Goal: Find specific page/section: Find specific page/section

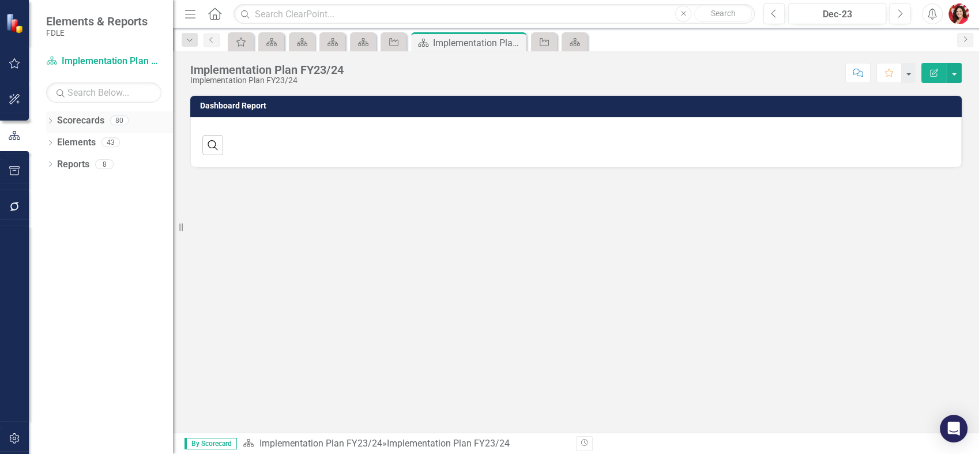
click at [51, 125] on div "Dropdown" at bounding box center [50, 122] width 8 height 10
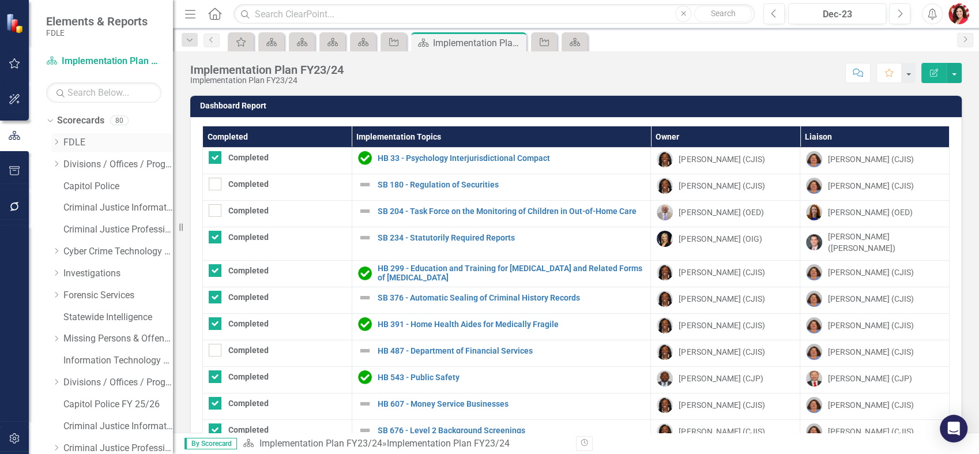
click at [60, 142] on icon "Dropdown" at bounding box center [56, 141] width 9 height 7
click at [69, 208] on icon "Dropdown" at bounding box center [67, 207] width 9 height 7
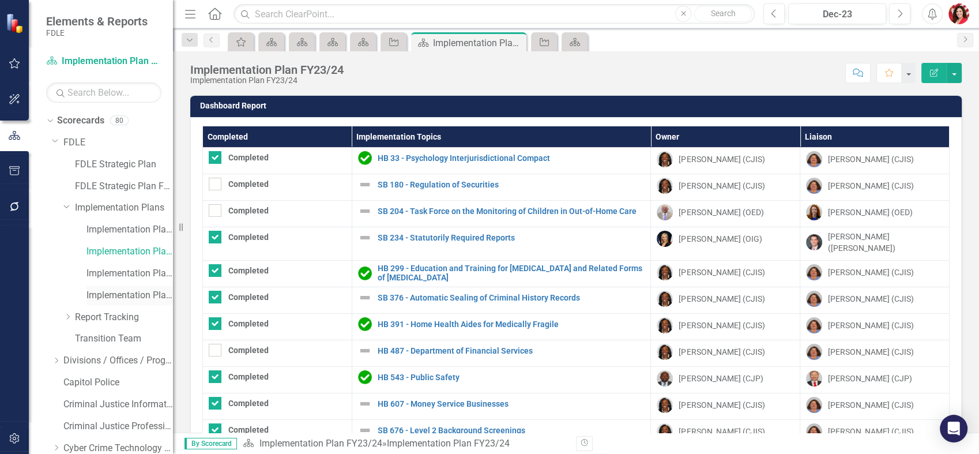
click at [135, 294] on link "Implementation Plan FY25/26" at bounding box center [129, 295] width 86 height 13
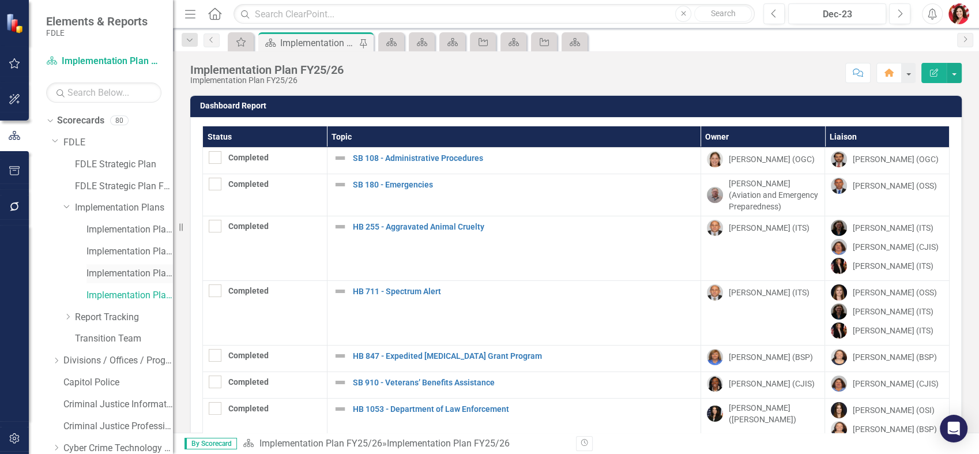
click at [144, 274] on link "Implementation Plan FY24/25" at bounding box center [129, 273] width 86 height 13
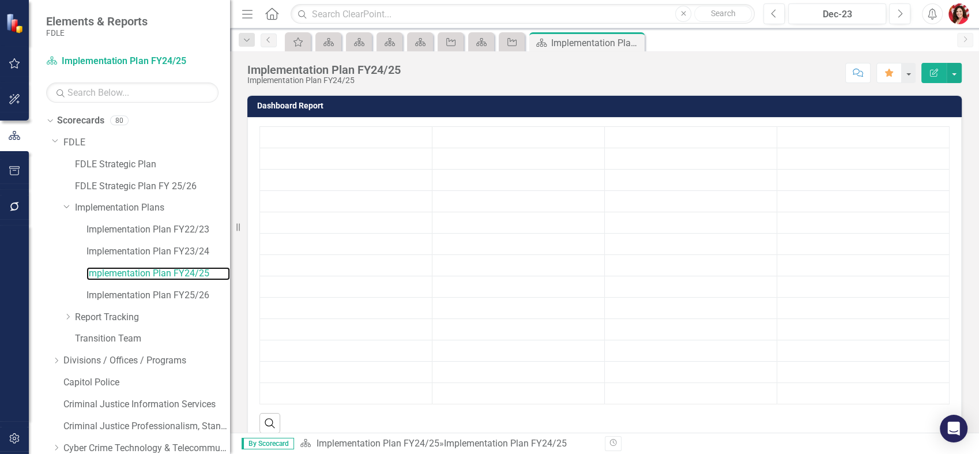
drag, startPoint x: 173, startPoint y: 298, endPoint x: 230, endPoint y: 306, distance: 57.7
click at [230, 306] on div "Resize" at bounding box center [234, 227] width 9 height 454
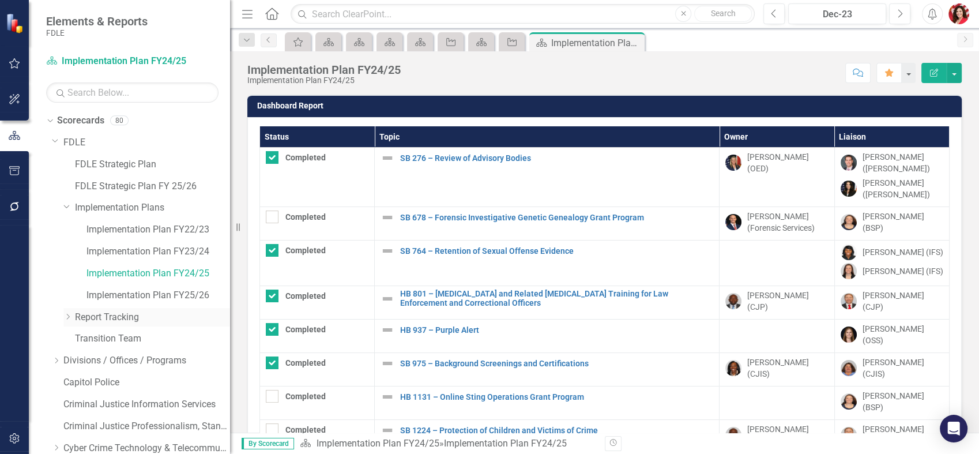
click at [70, 314] on icon "Dropdown" at bounding box center [67, 316] width 9 height 7
click at [129, 286] on div "Implementation Plan FY25/26" at bounding box center [158, 295] width 144 height 19
click at [165, 290] on link "Implementation Plan FY25/26" at bounding box center [158, 295] width 144 height 13
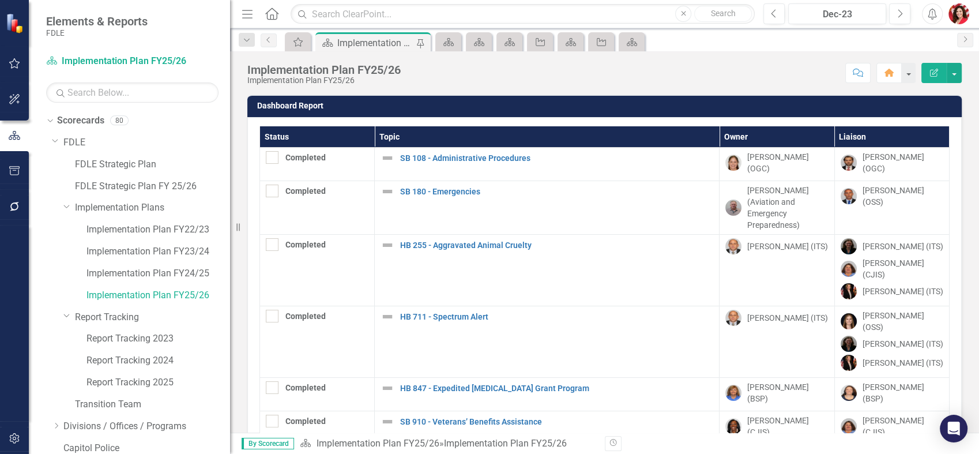
click at [311, 110] on h3 "Dashboard Report" at bounding box center [606, 105] width 699 height 9
click at [311, 111] on td "Dashboard Report" at bounding box center [606, 107] width 699 height 17
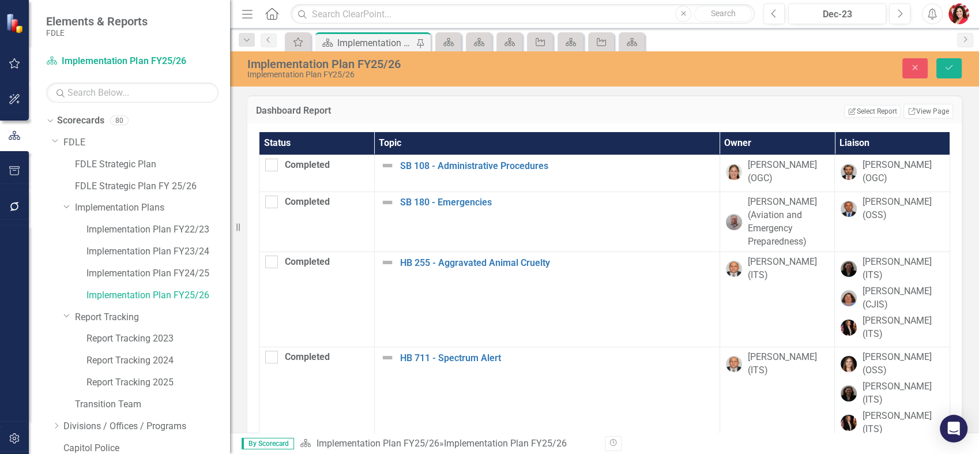
click at [285, 101] on div "Dashboard Report Edit Report Select Report Link View Page" at bounding box center [604, 109] width 714 height 28
click at [291, 111] on h3 "Dashboard Report" at bounding box center [398, 111] width 284 height 10
click at [878, 113] on button "Edit Report Select Report" at bounding box center [872, 111] width 56 height 13
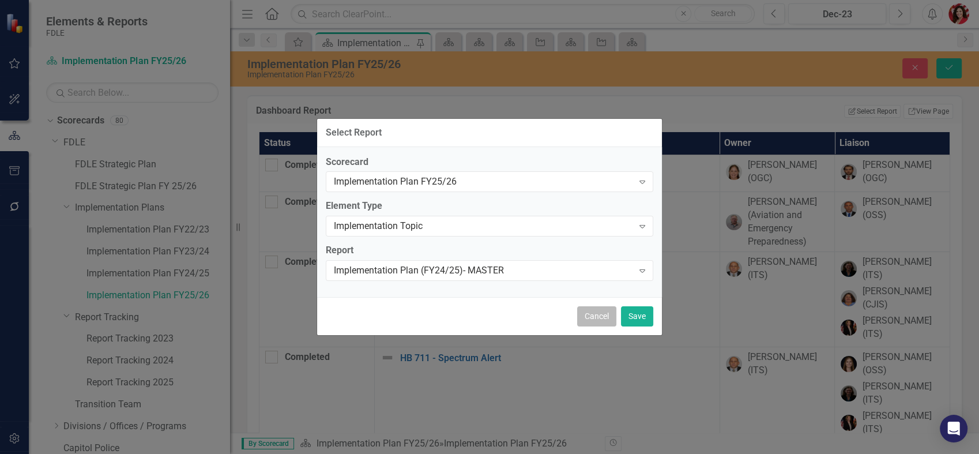
click at [604, 317] on button "Cancel" at bounding box center [596, 316] width 39 height 20
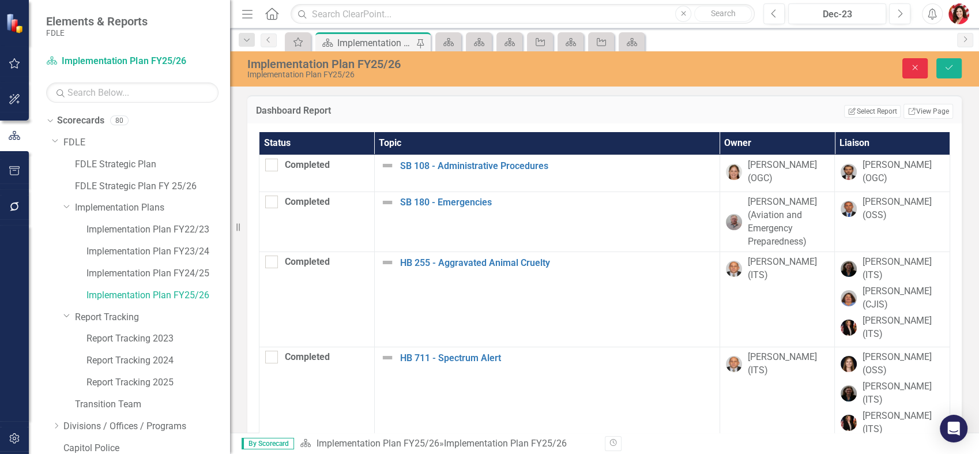
click at [924, 62] on button "Close" at bounding box center [914, 68] width 25 height 20
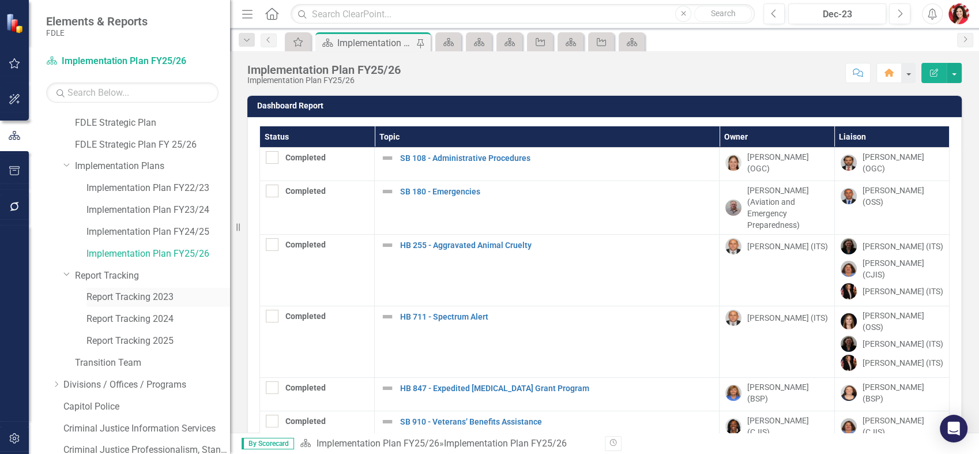
scroll to position [64, 0]
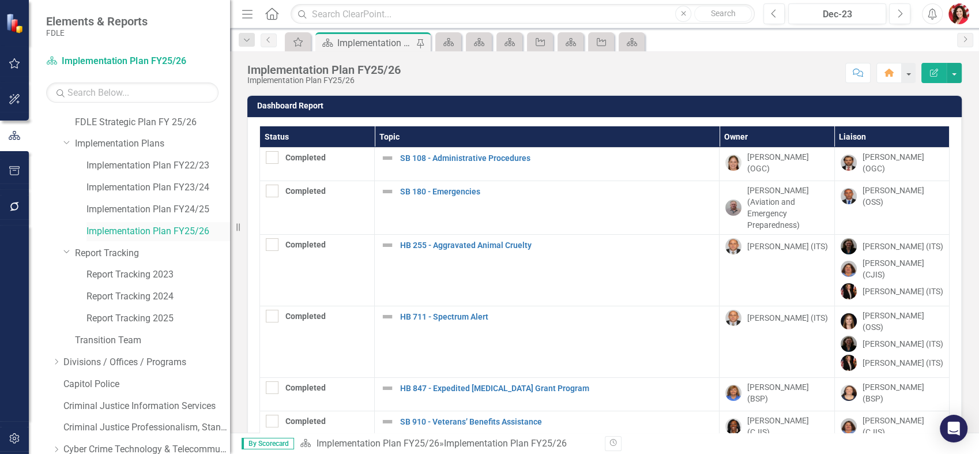
click at [180, 230] on link "Implementation Plan FY25/26" at bounding box center [158, 231] width 144 height 13
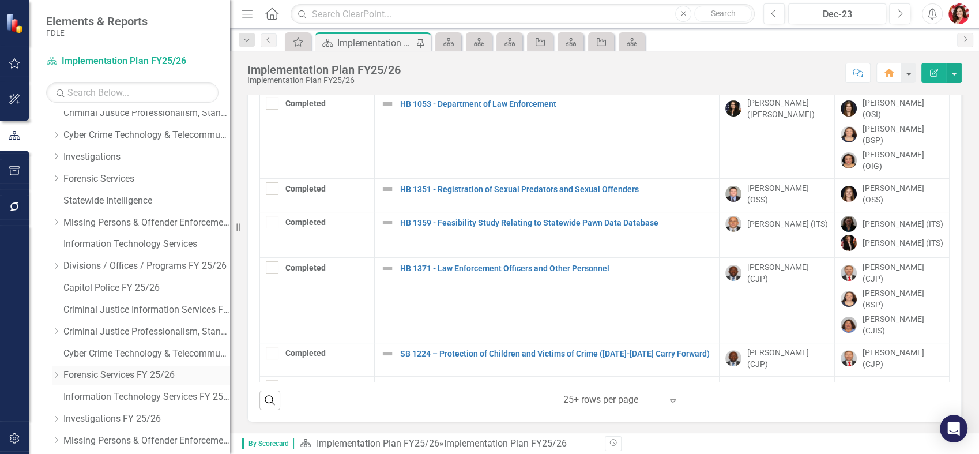
scroll to position [443, 0]
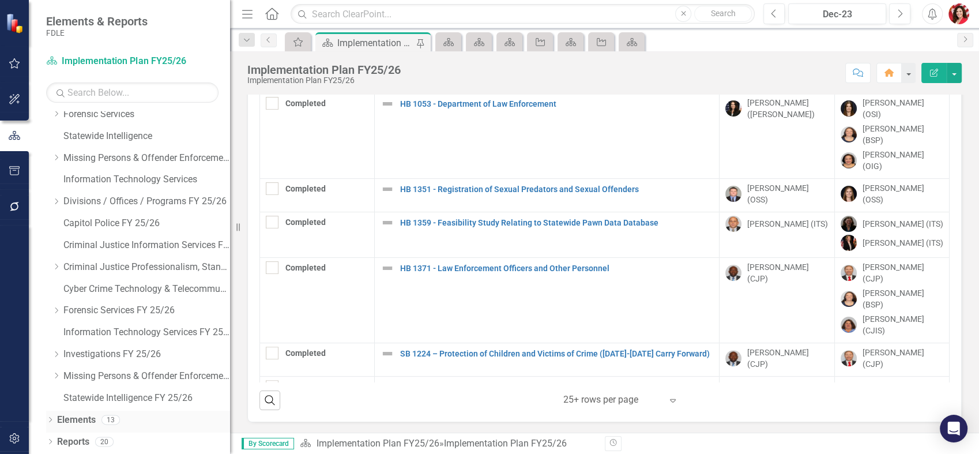
click at [50, 420] on icon at bounding box center [50, 419] width 3 height 5
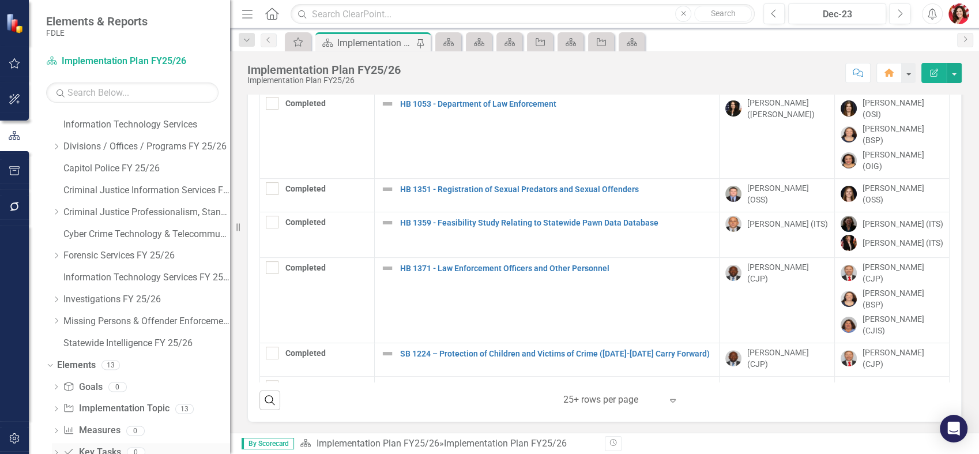
scroll to position [552, 0]
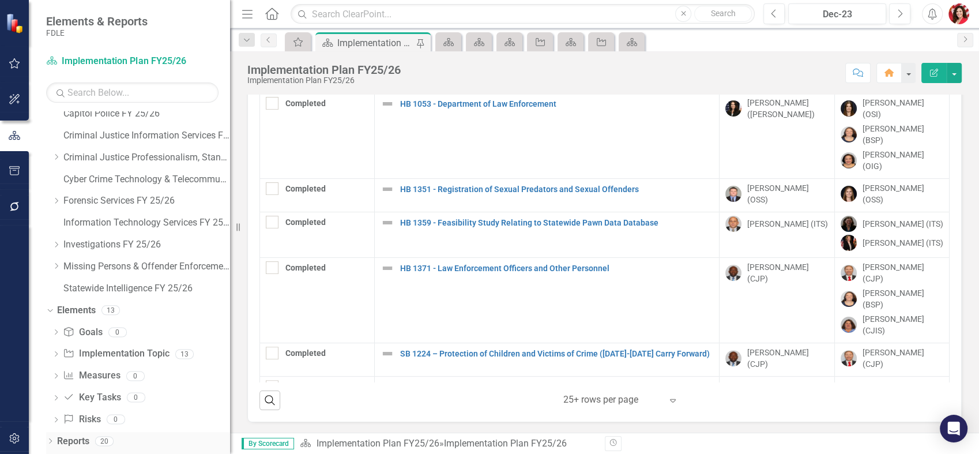
click at [52, 439] on icon "Dropdown" at bounding box center [50, 442] width 8 height 6
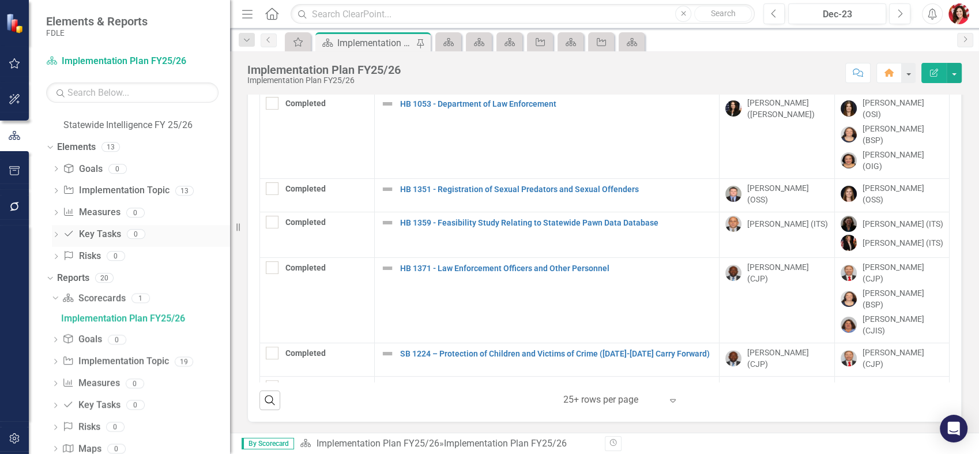
scroll to position [676, 0]
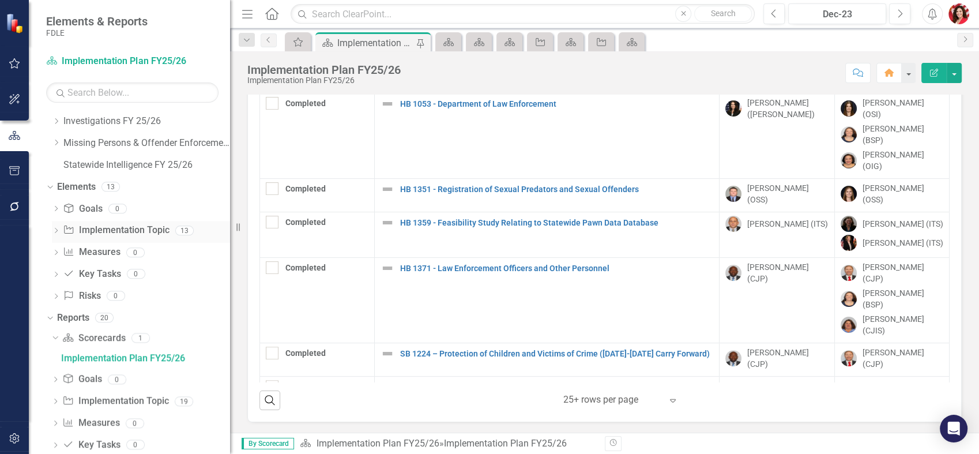
click at [59, 225] on div "Dropdown Implementation Topic Implementation Topic 13" at bounding box center [141, 232] width 178 height 22
click at [64, 230] on div "Dropdown Implementation Topic Implementation Topic 13" at bounding box center [141, 232] width 178 height 22
click at [58, 230] on icon "Dropdown" at bounding box center [56, 231] width 8 height 6
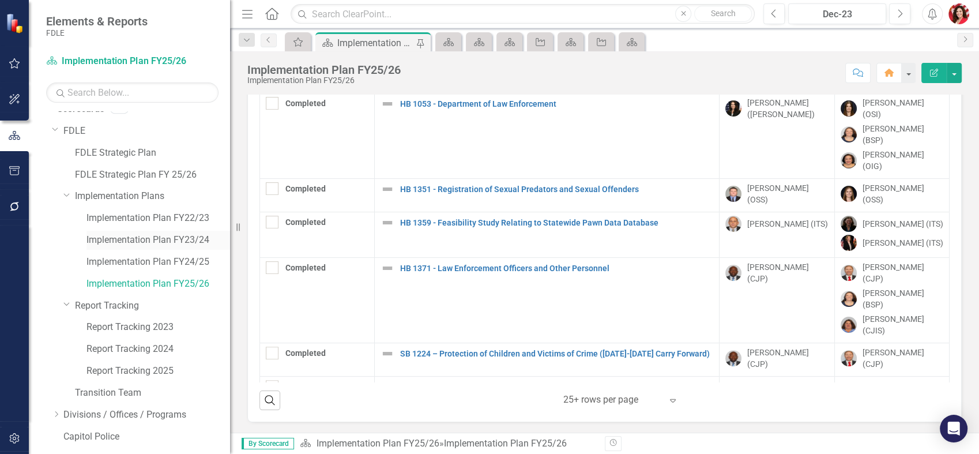
scroll to position [0, 0]
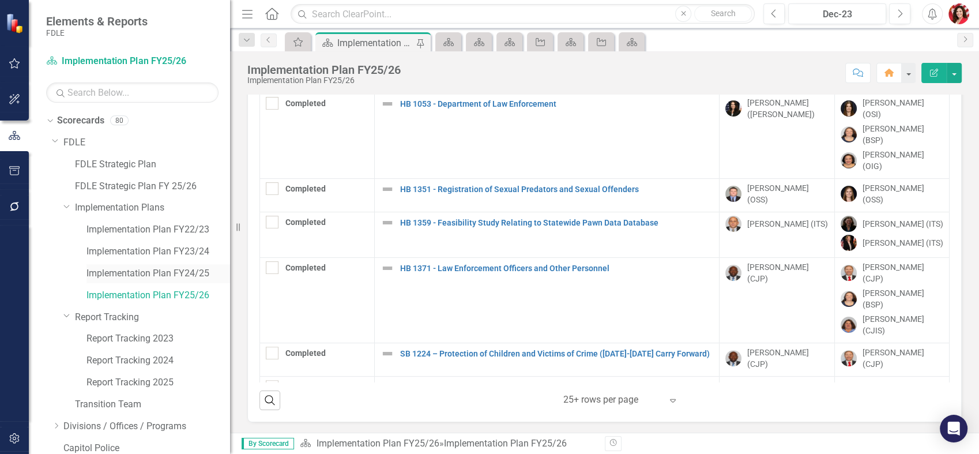
click at [141, 278] on link "Implementation Plan FY24/25" at bounding box center [158, 273] width 144 height 13
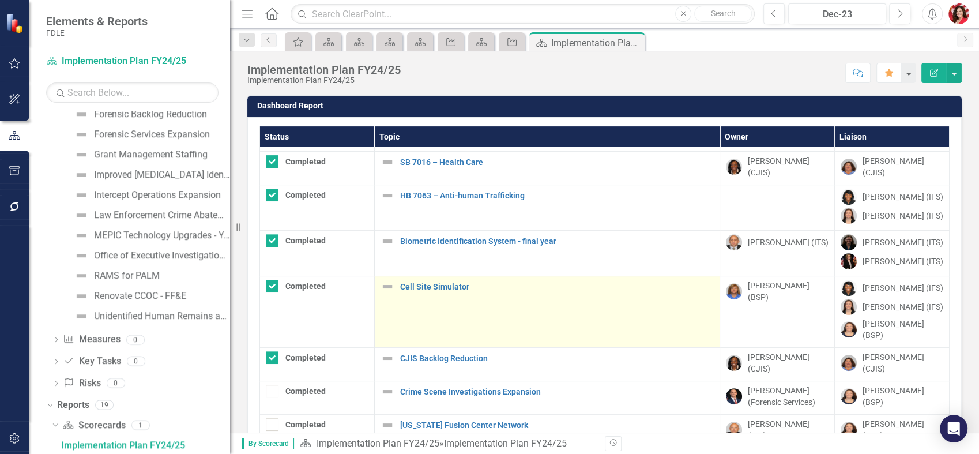
scroll to position [512, 0]
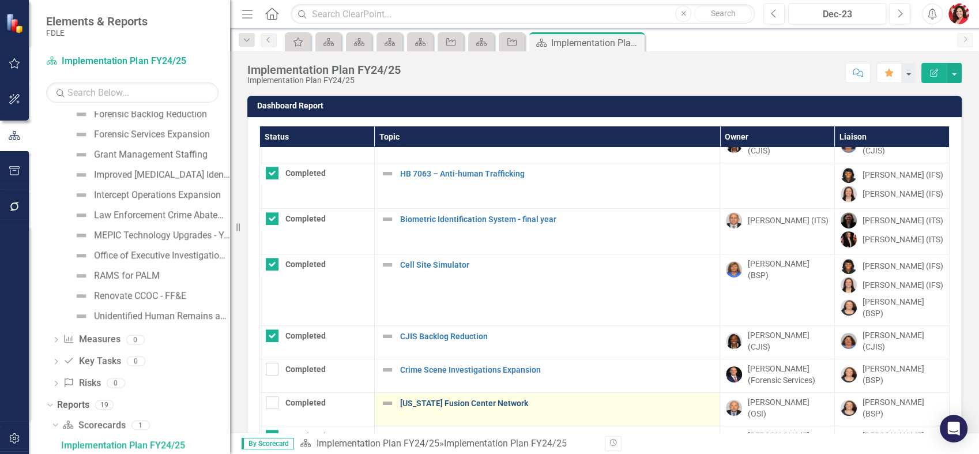
click at [460, 399] on link "[US_STATE] Fusion Center Network" at bounding box center [557, 403] width 314 height 9
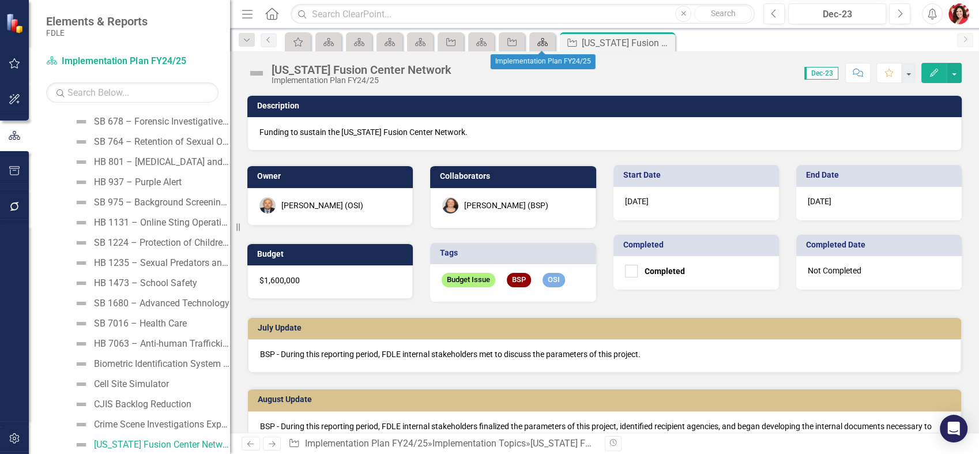
click at [539, 40] on icon "Scorecard" at bounding box center [543, 41] width 12 height 9
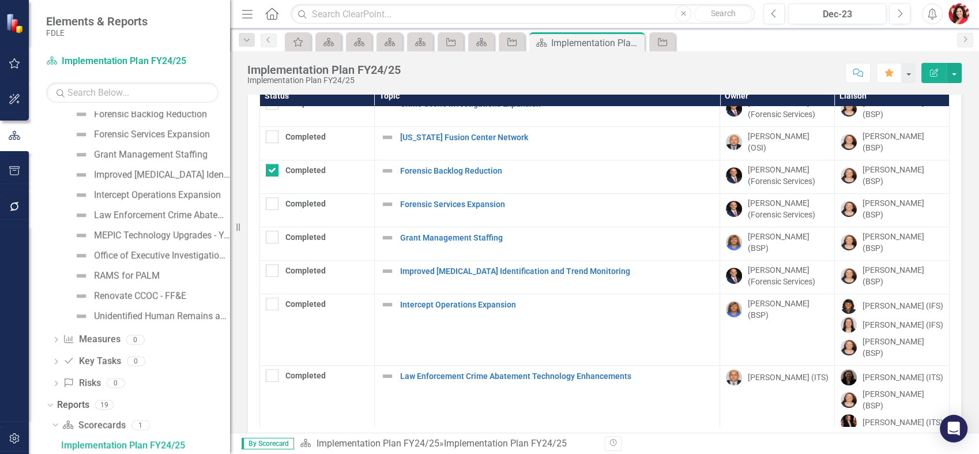
scroll to position [85, 0]
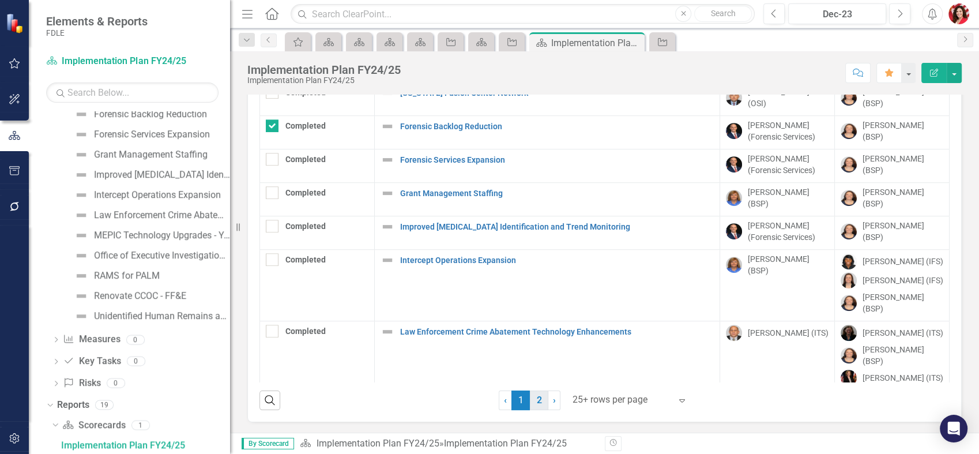
click at [537, 397] on link "2" at bounding box center [539, 400] width 18 height 20
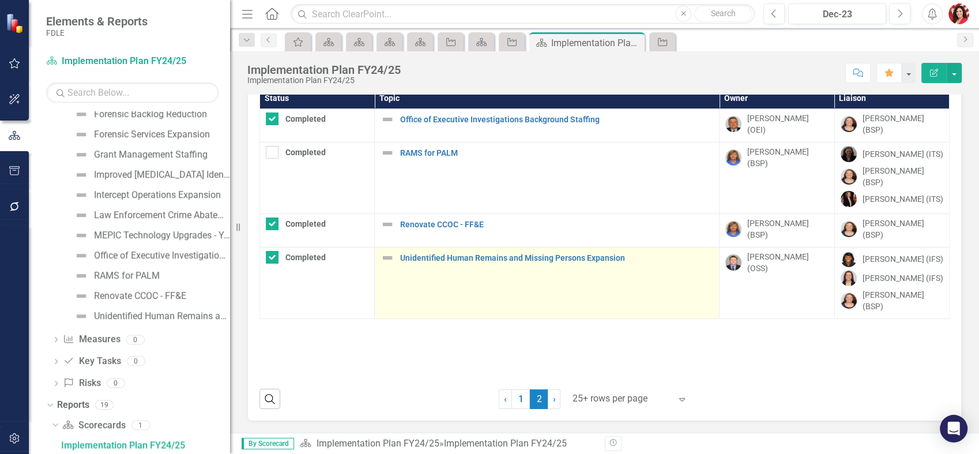
scroll to position [37, 0]
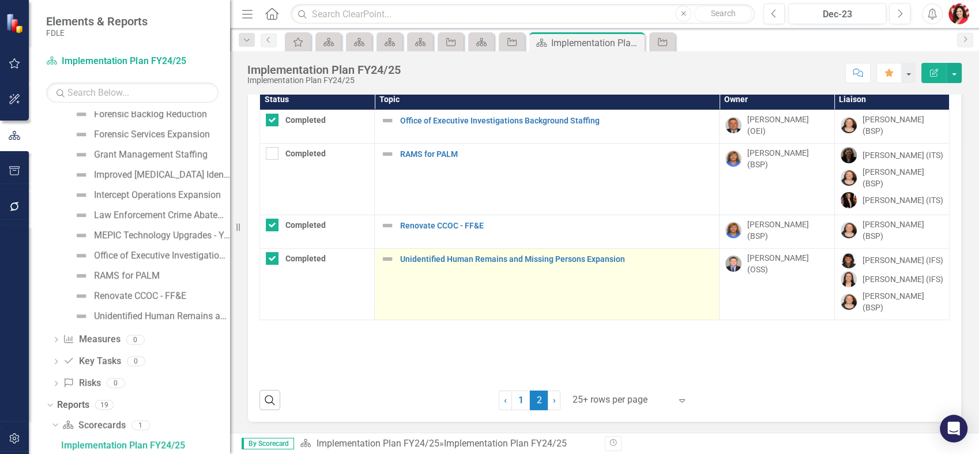
checkbox input "false"
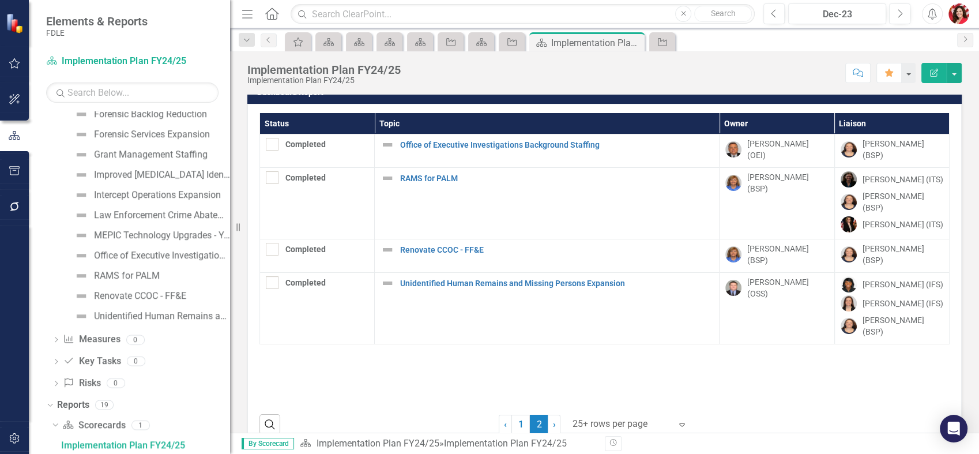
scroll to position [37, 0]
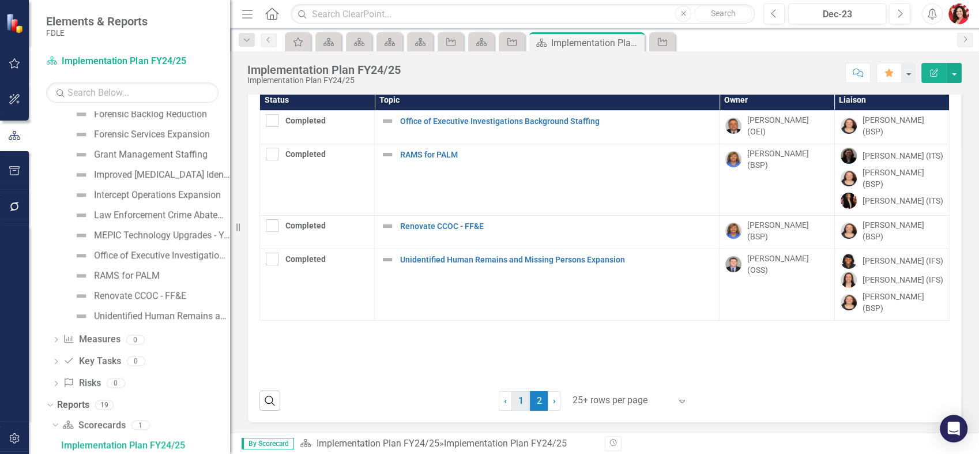
click at [519, 399] on link "1" at bounding box center [520, 401] width 18 height 20
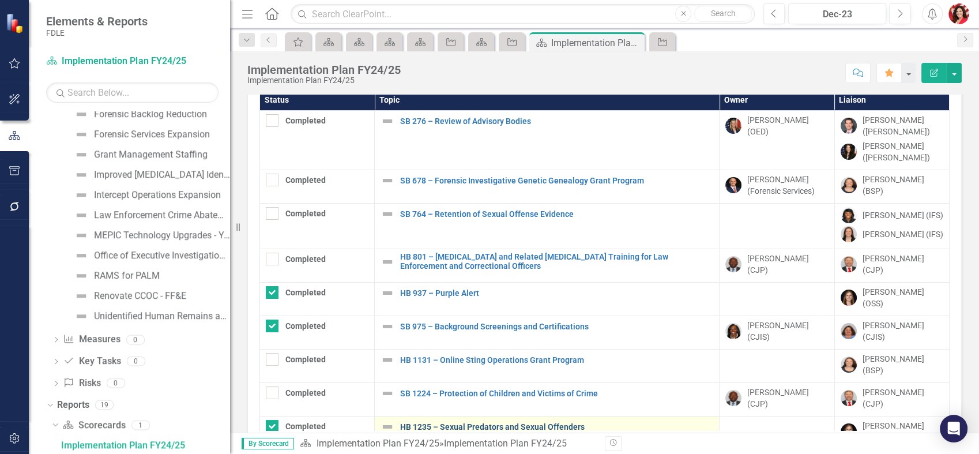
checkbox input "true"
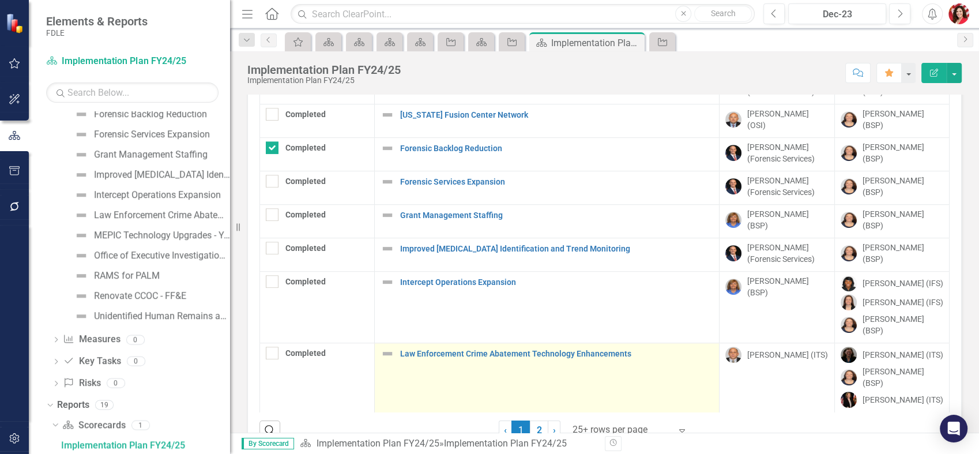
scroll to position [85, 0]
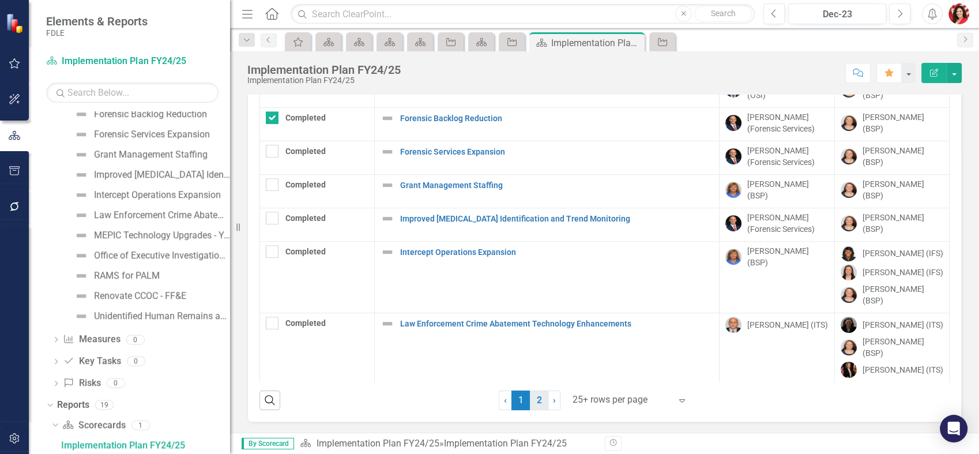
click at [530, 395] on link "2" at bounding box center [539, 400] width 18 height 20
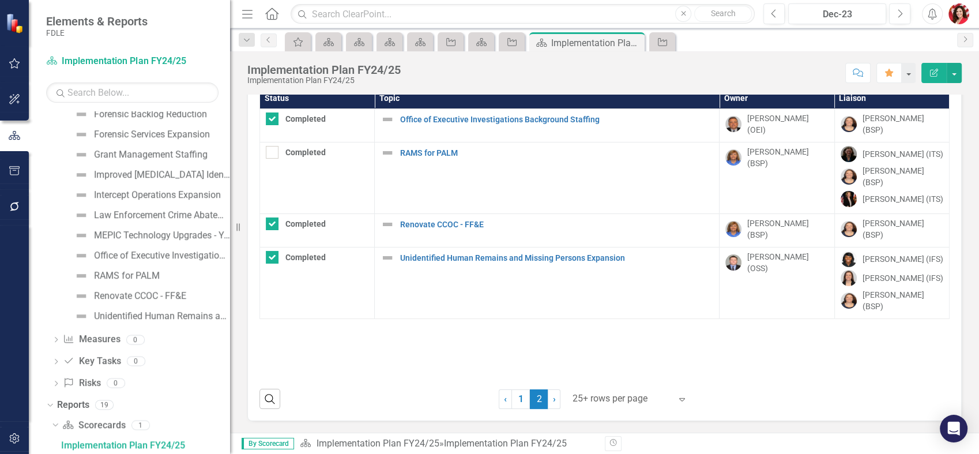
scroll to position [0, 0]
checkbox input "false"
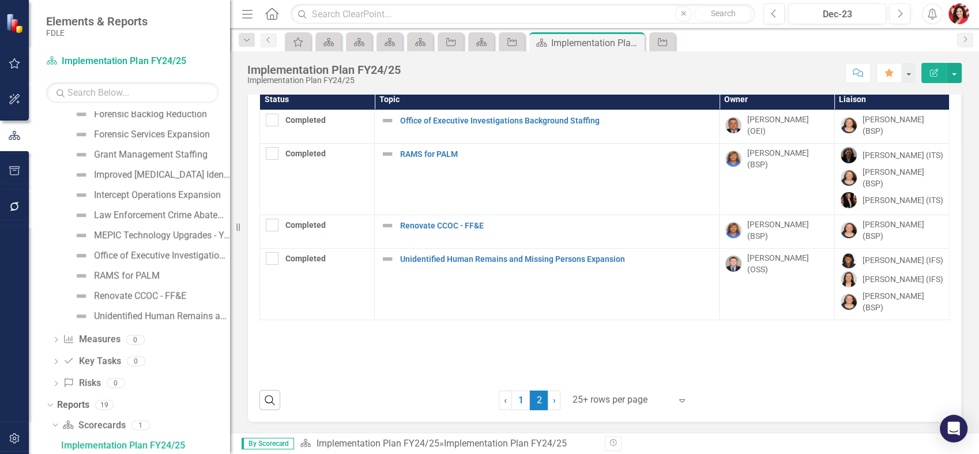
scroll to position [37, 0]
click at [517, 405] on link "1" at bounding box center [520, 401] width 18 height 20
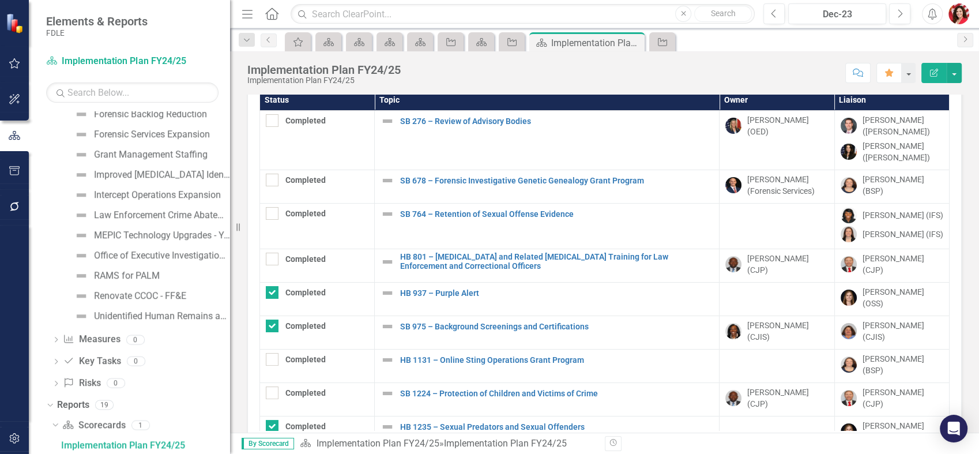
checkbox input "true"
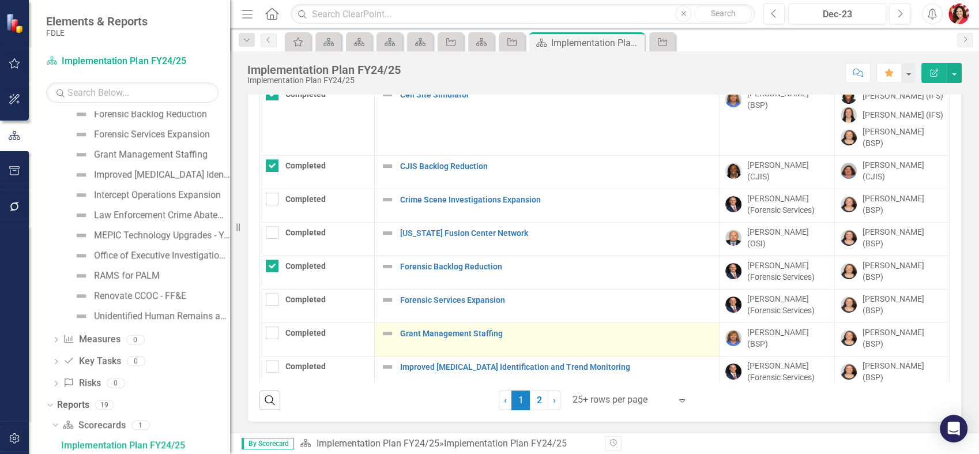
scroll to position [617, 0]
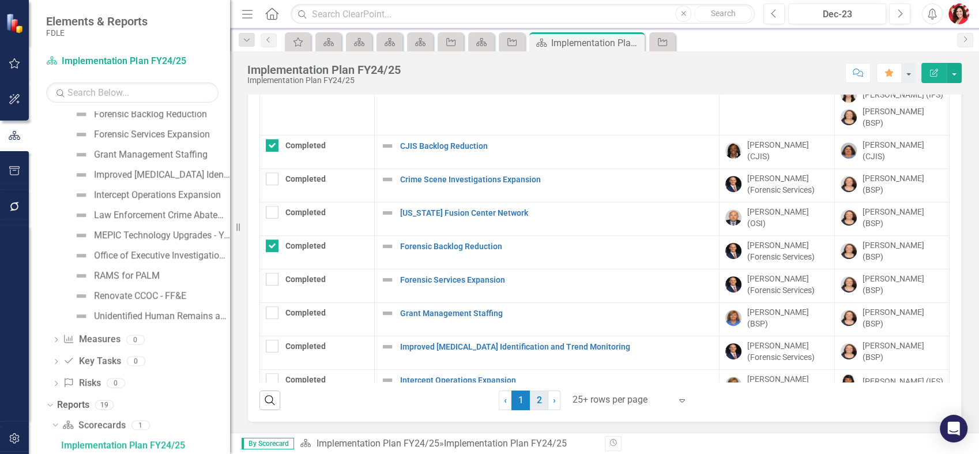
click at [539, 406] on link "2" at bounding box center [539, 400] width 18 height 20
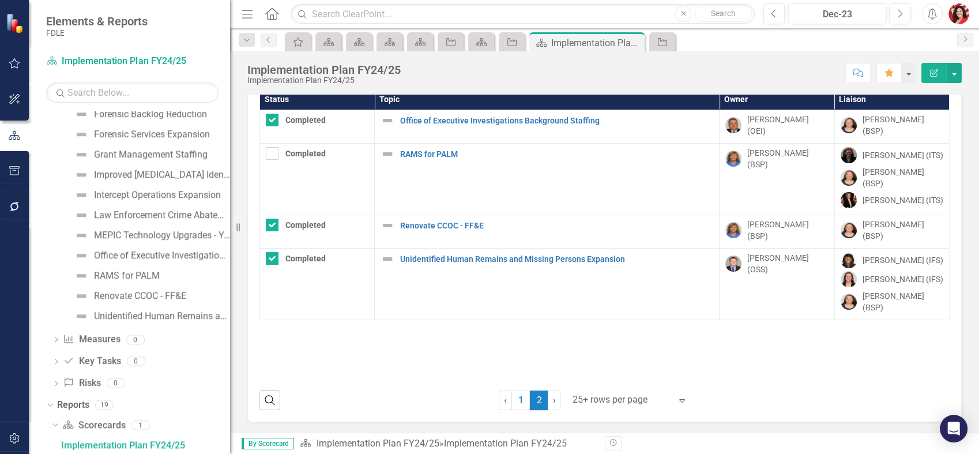
checkbox input "false"
click at [515, 401] on link "1" at bounding box center [520, 400] width 18 height 20
checkbox input "true"
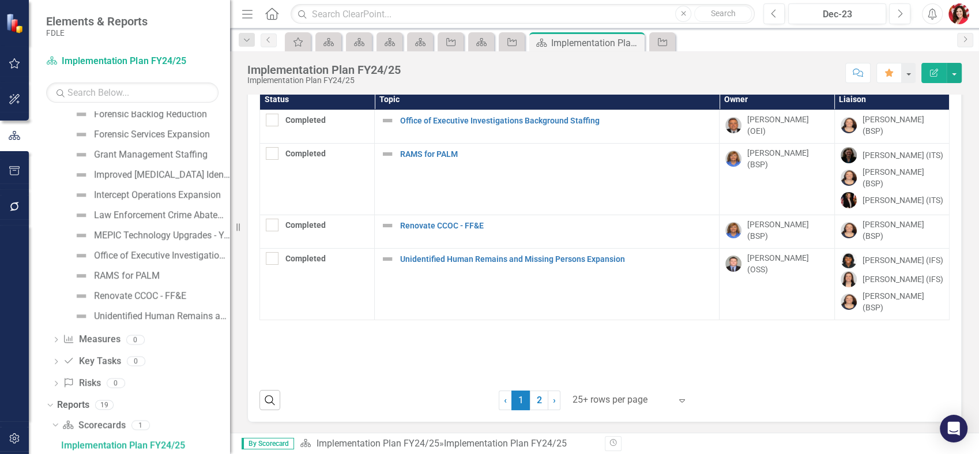
checkbox input "true"
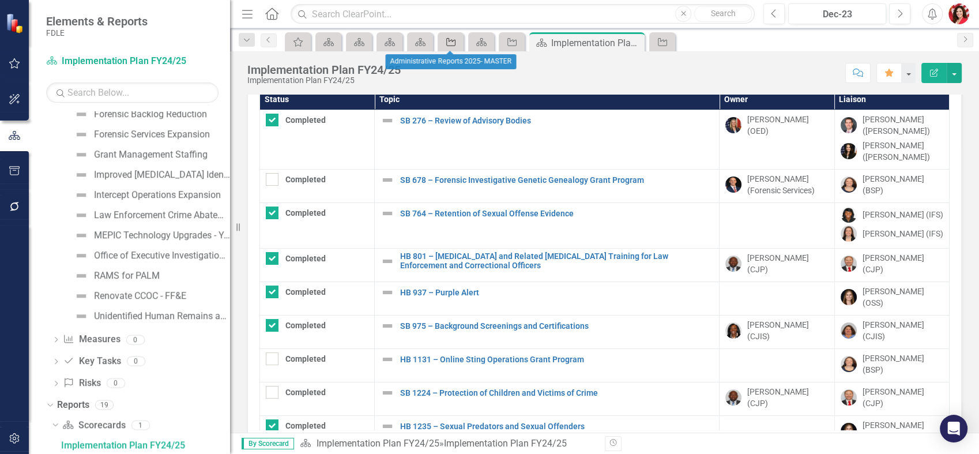
click at [454, 46] on icon "Implementation Topic" at bounding box center [451, 41] width 12 height 9
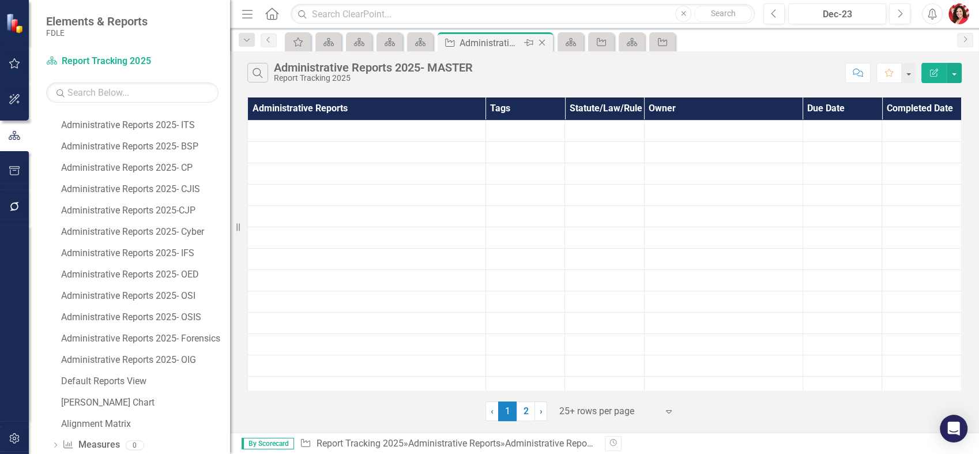
scroll to position [589, 0]
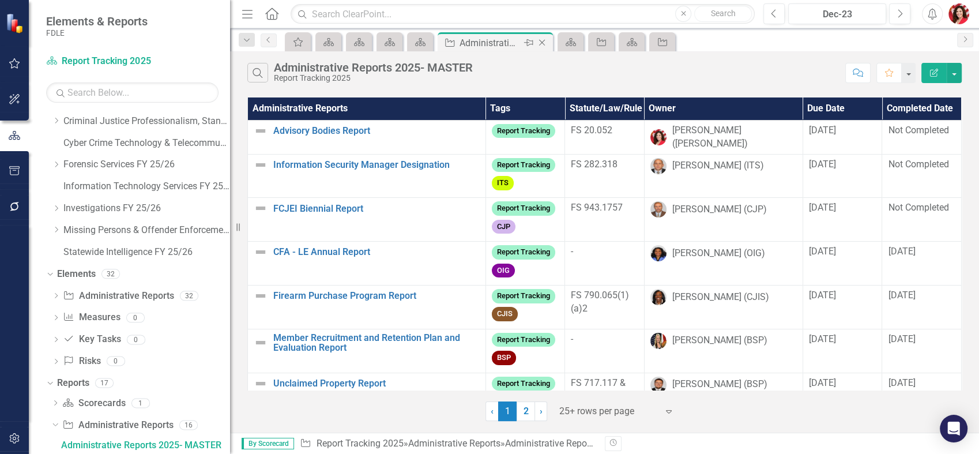
click at [544, 42] on icon "Close" at bounding box center [542, 42] width 12 height 9
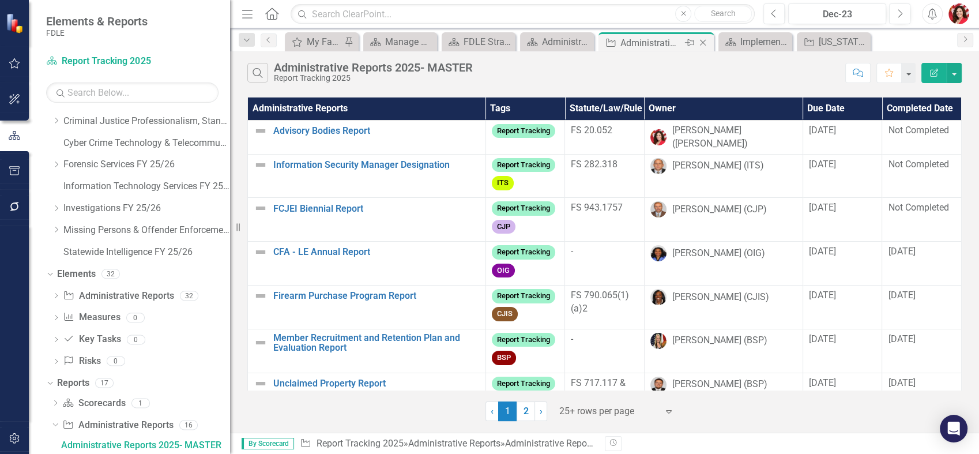
click at [706, 43] on icon "Close" at bounding box center [703, 42] width 12 height 9
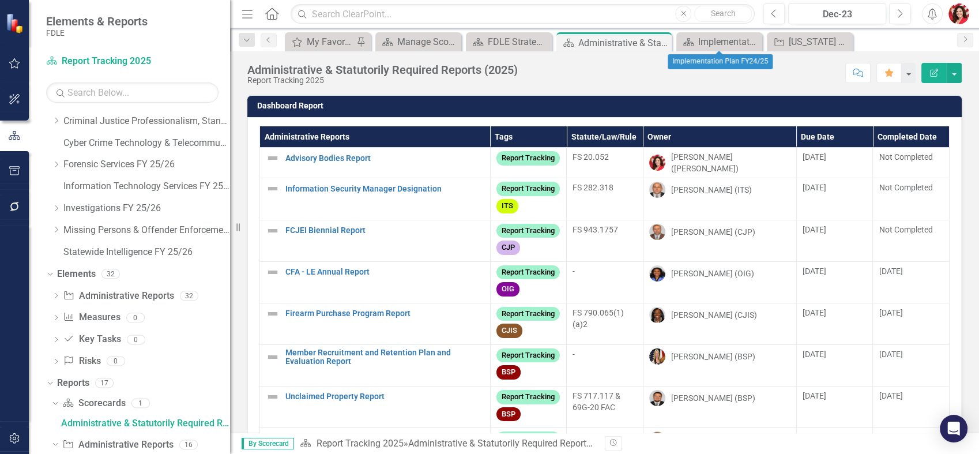
scroll to position [567, 0]
